Goal: Transaction & Acquisition: Purchase product/service

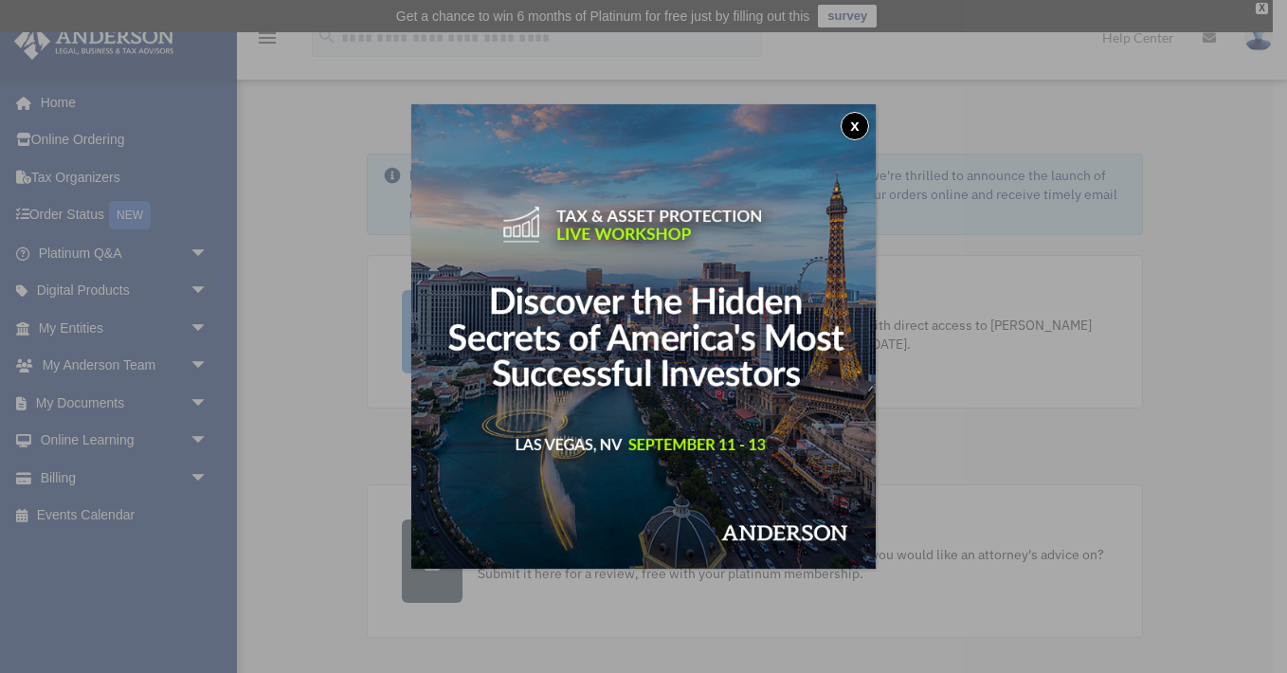
click at [862, 124] on button "x" at bounding box center [854, 126] width 28 height 28
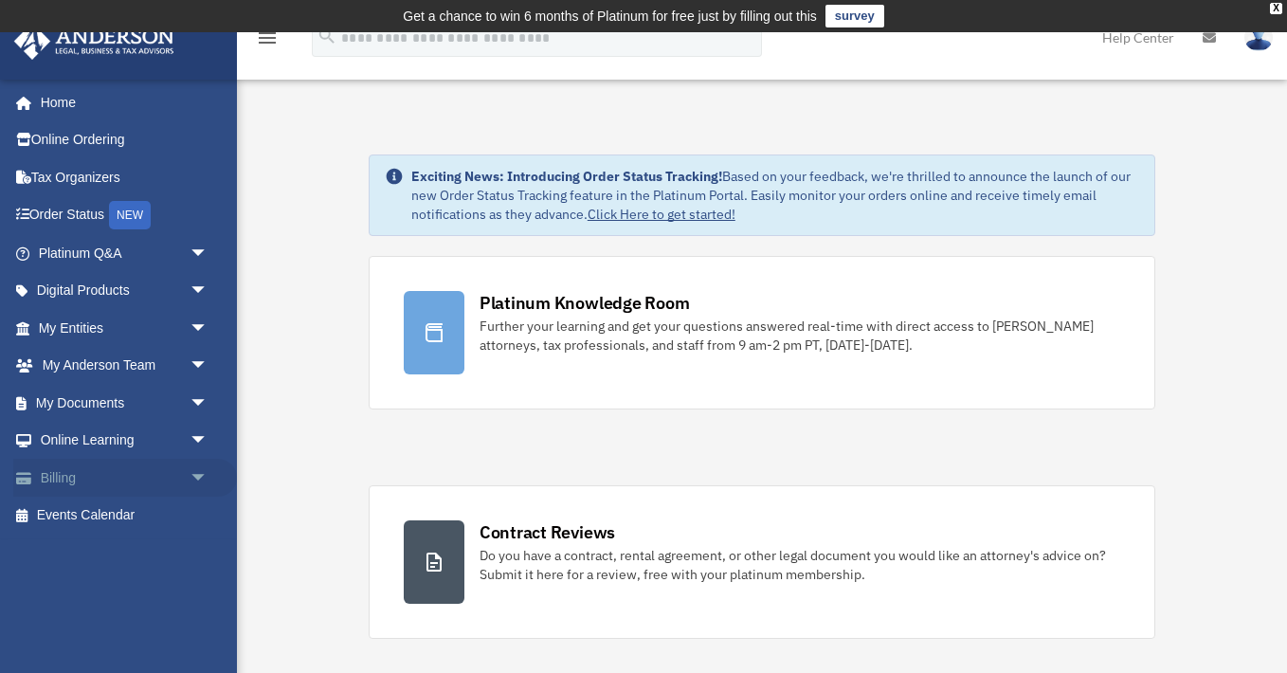
click at [63, 469] on link "Billing arrow_drop_down" at bounding box center [125, 478] width 224 height 38
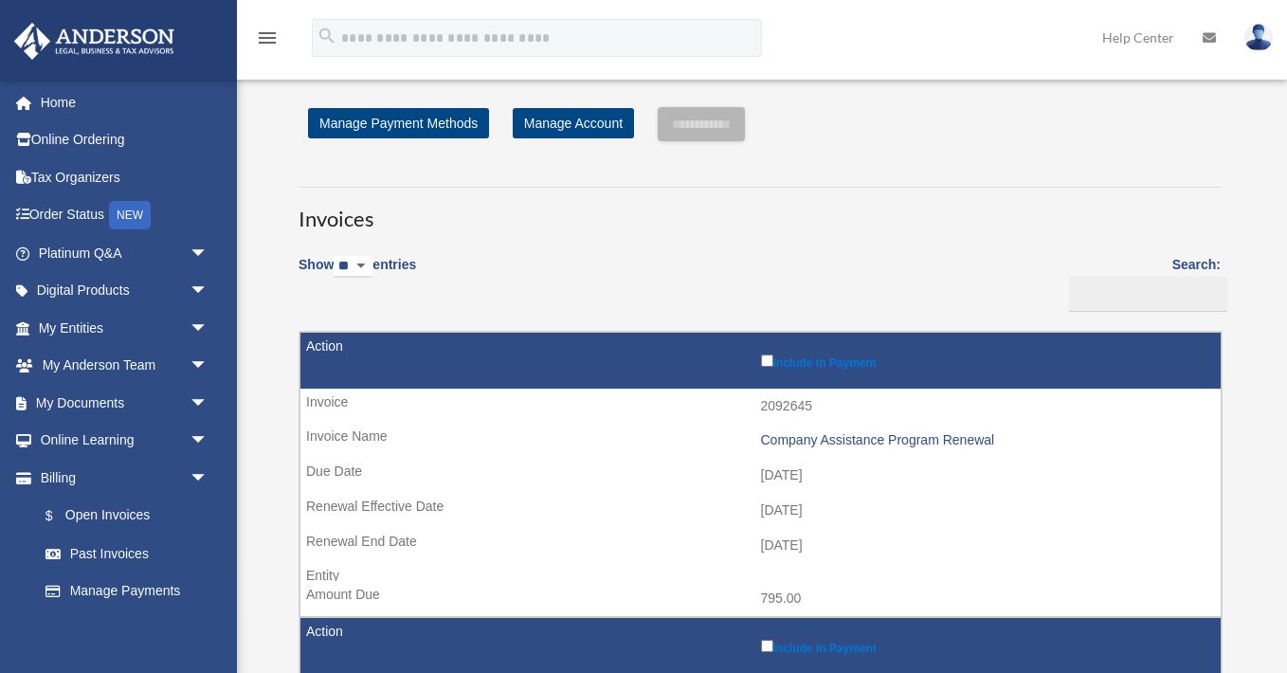
click at [202, 476] on div "swanhdv@yahoo.com Sign Out swanhdv@gmail.com Home Online Ordering Tax Organizer…" at bounding box center [118, 415] width 237 height 673
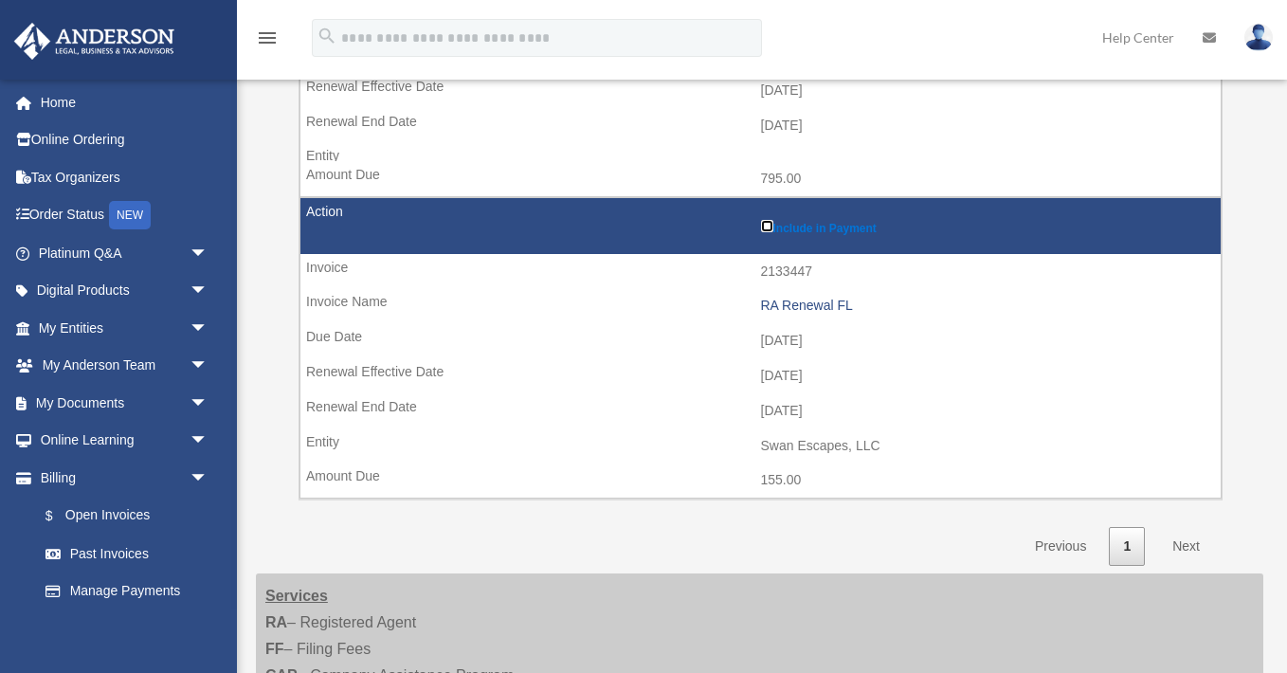
scroll to position [453, 0]
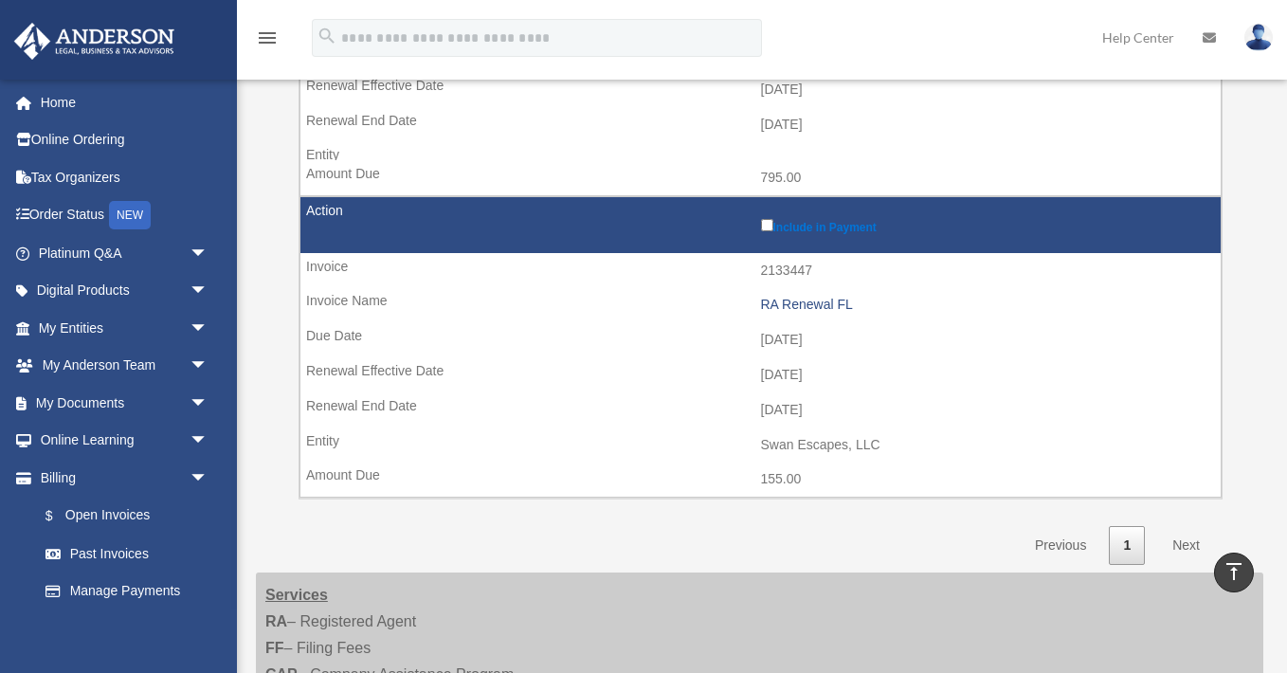
click at [1198, 543] on link "Next" at bounding box center [1186, 545] width 56 height 39
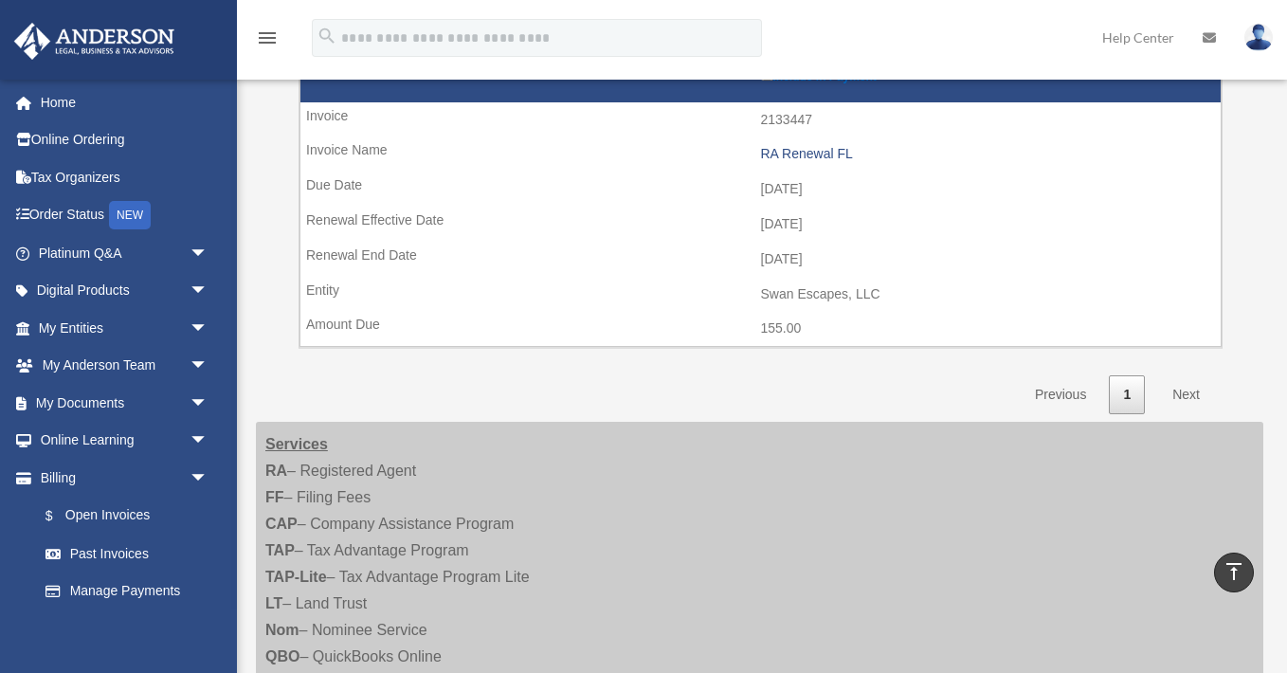
click at [1194, 399] on link "Next" at bounding box center [1186, 394] width 56 height 39
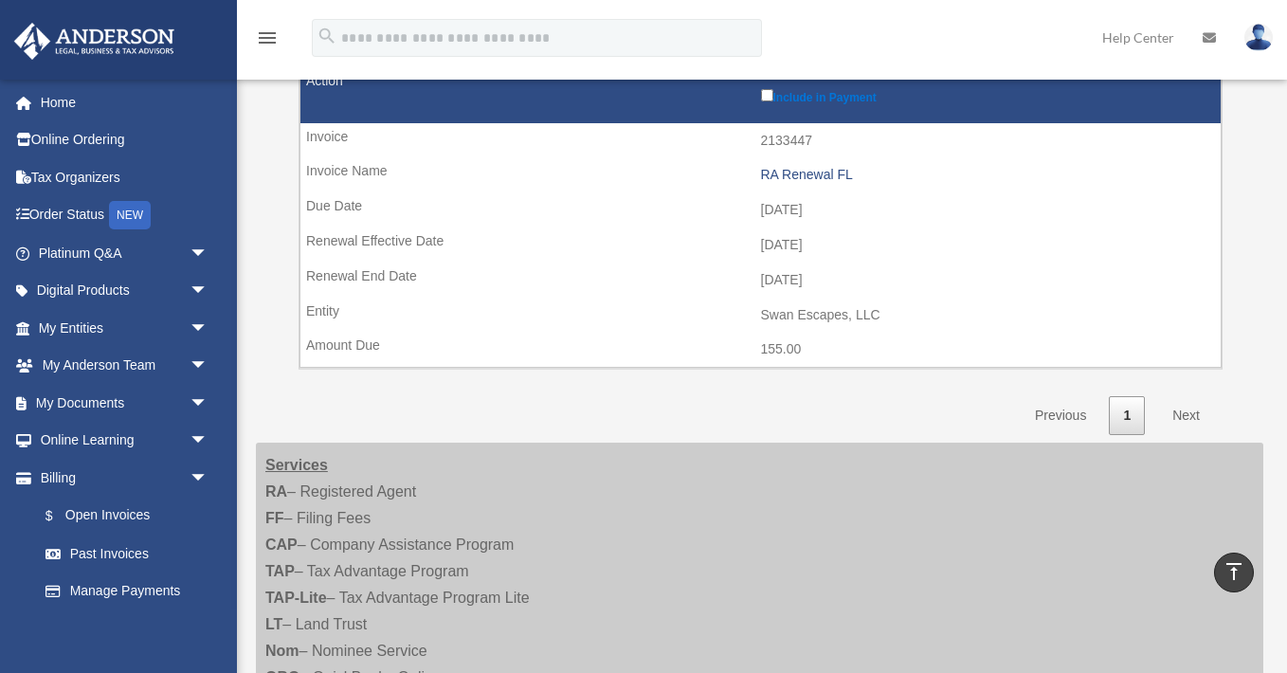
scroll to position [0, 0]
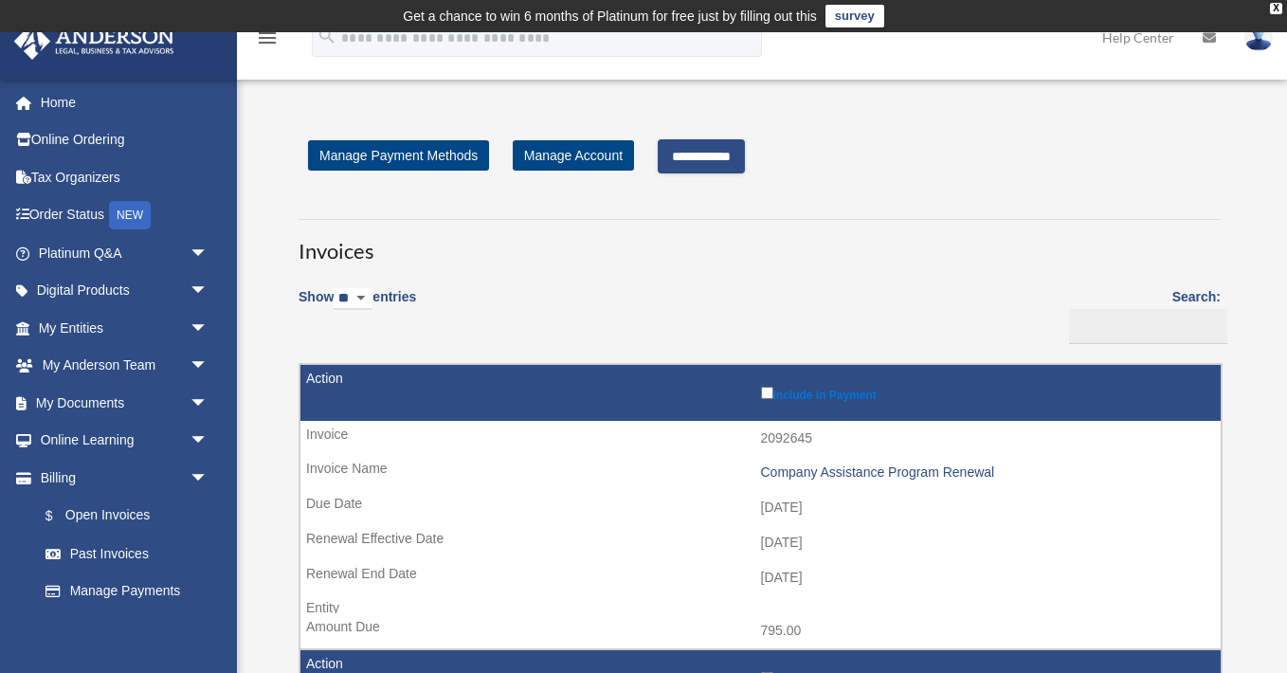
click at [730, 159] on input "**********" at bounding box center [701, 156] width 87 height 34
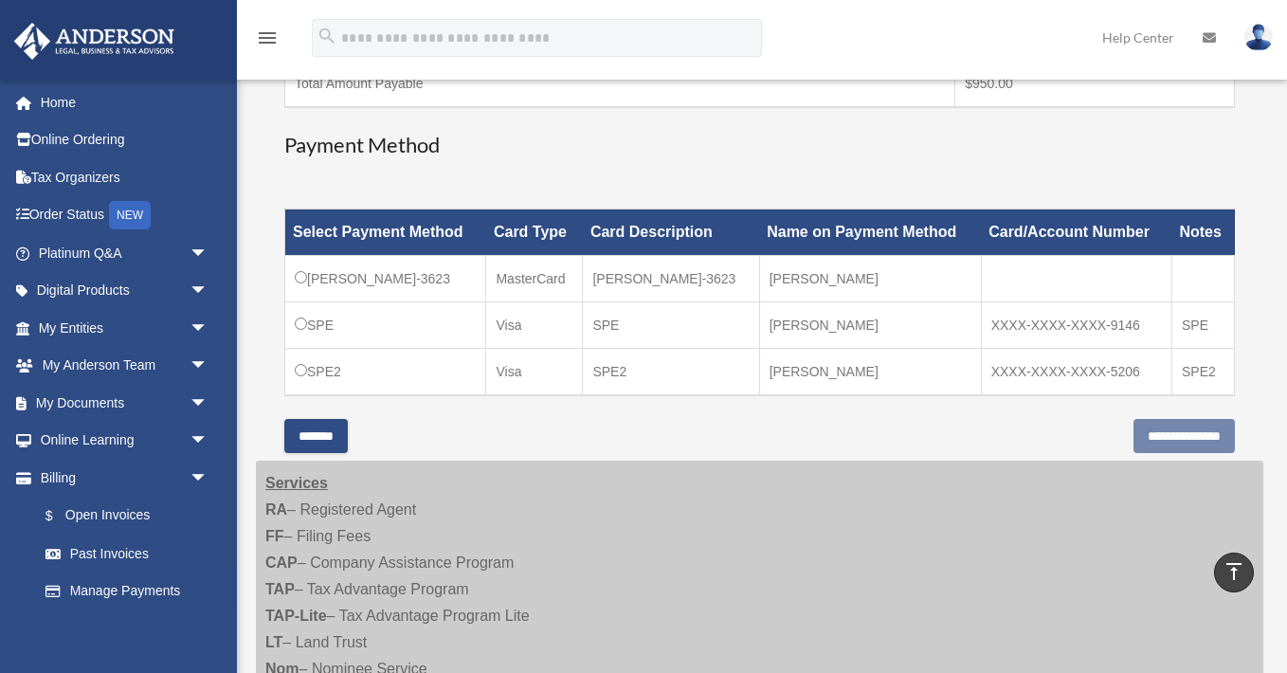
scroll to position [500, 0]
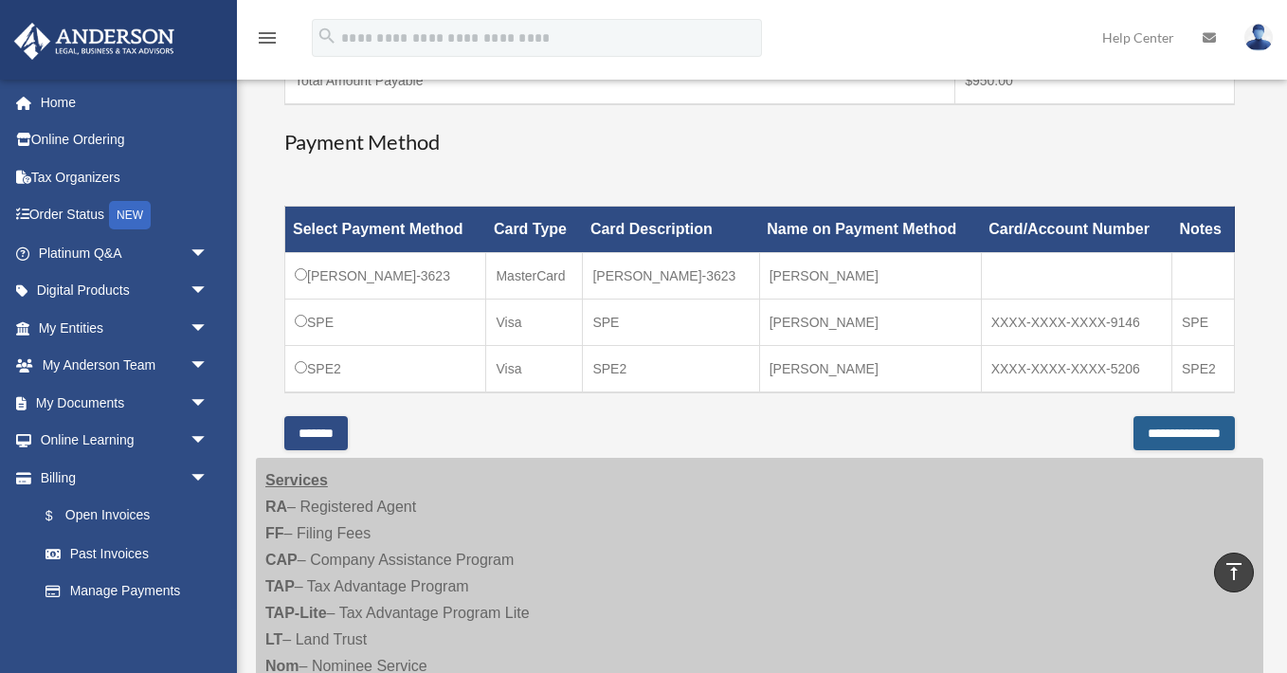
click at [1198, 445] on input "**********" at bounding box center [1183, 433] width 101 height 34
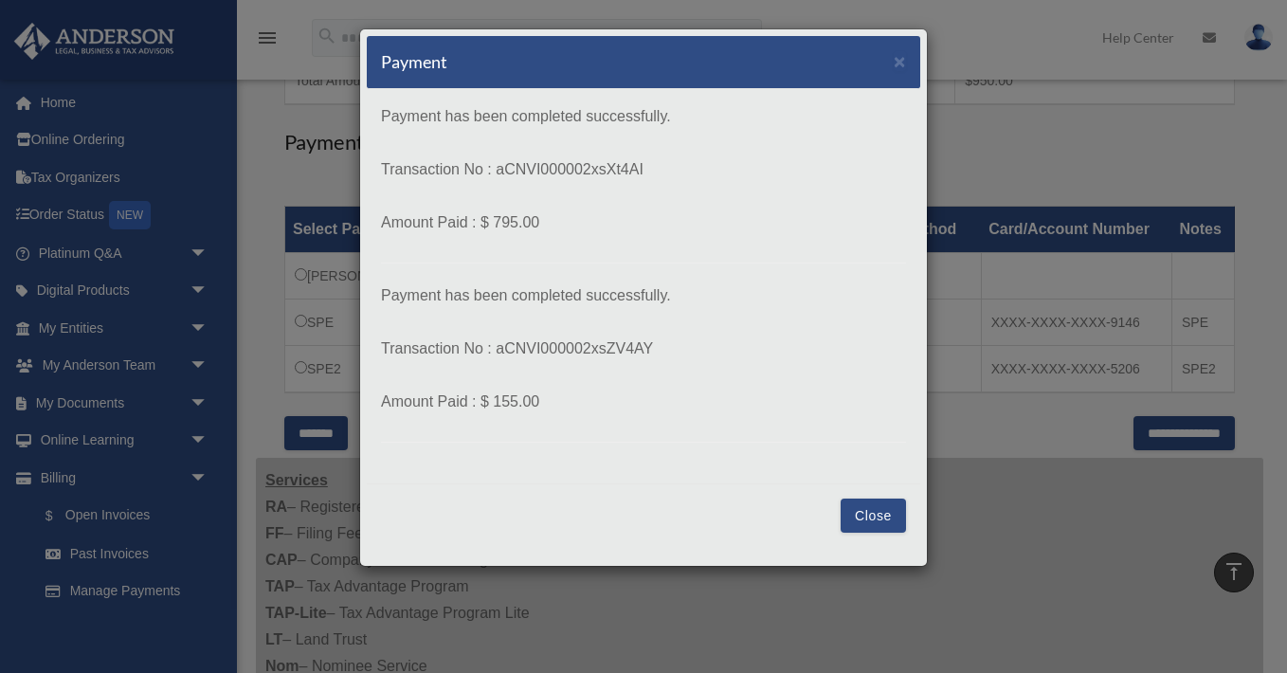
click at [877, 518] on button "Close" at bounding box center [872, 515] width 65 height 34
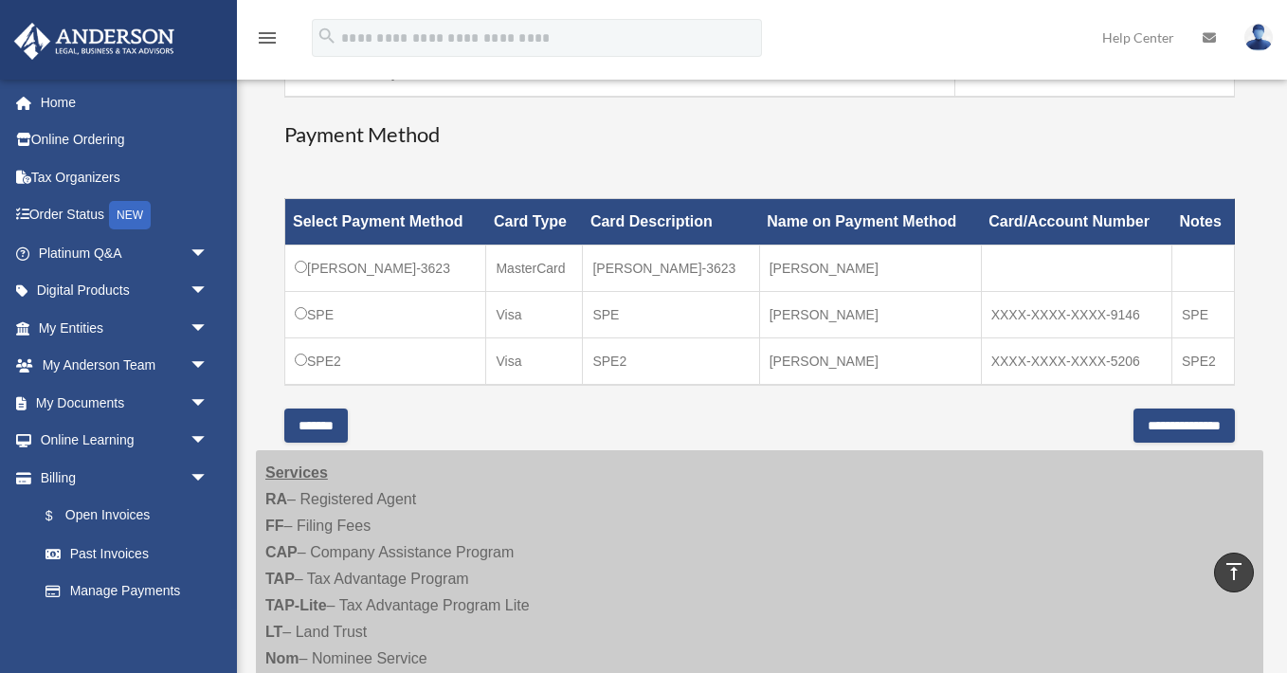
scroll to position [509, 0]
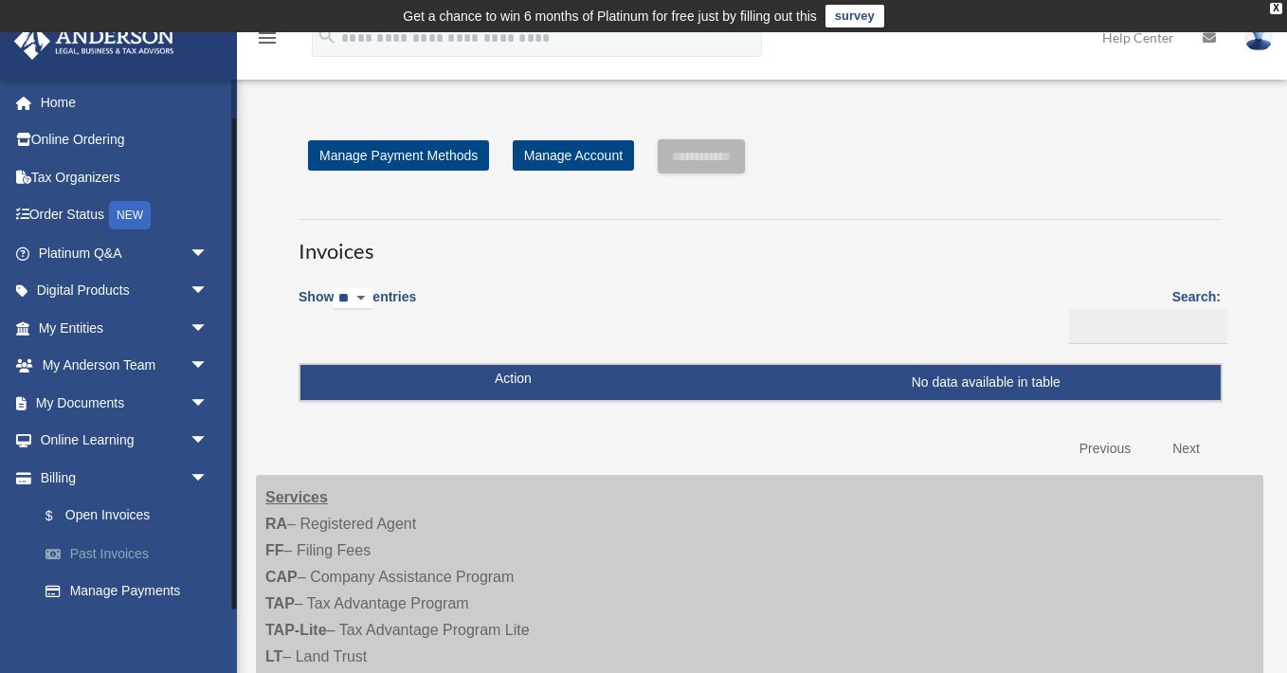
scroll to position [42, 0]
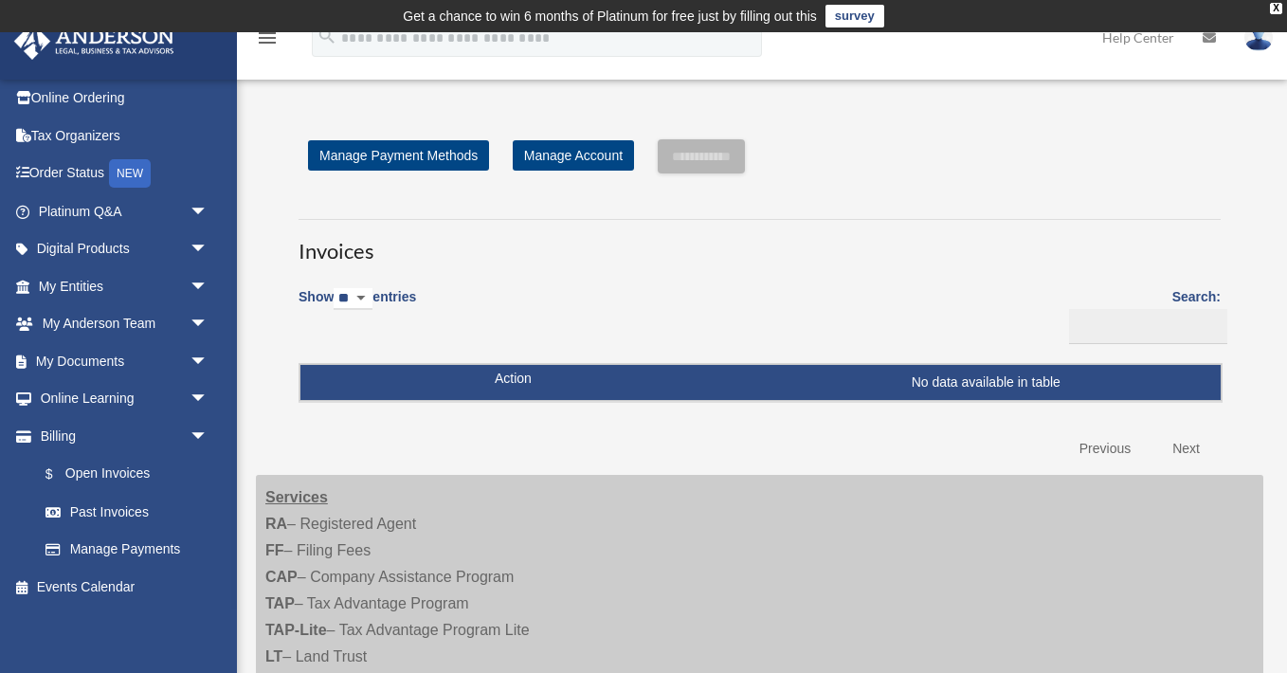
click at [1261, 46] on img at bounding box center [1258, 37] width 28 height 27
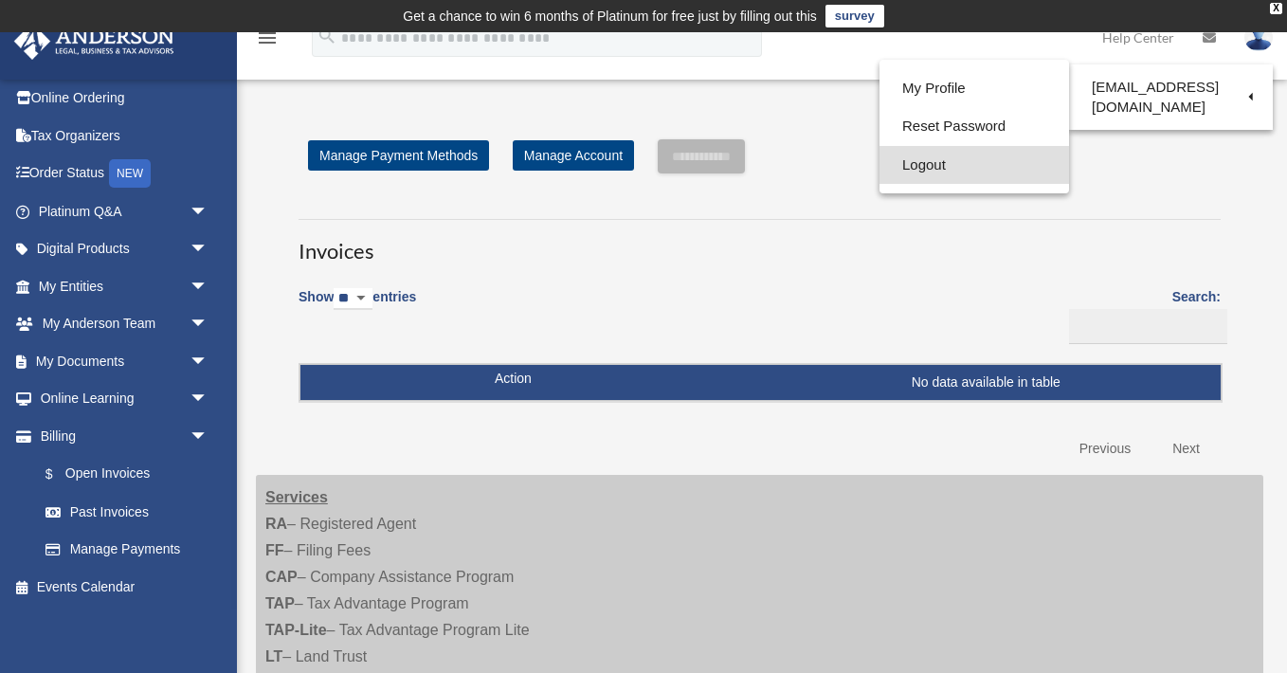
click at [944, 159] on link "Logout" at bounding box center [973, 165] width 189 height 39
